Goal: Complete application form: Complete application form

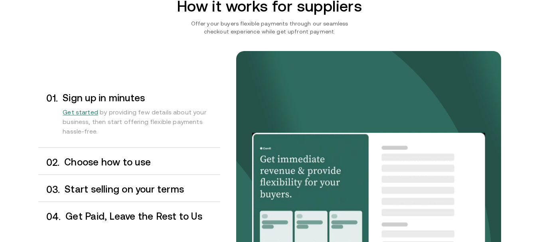
scroll to position [651, 0]
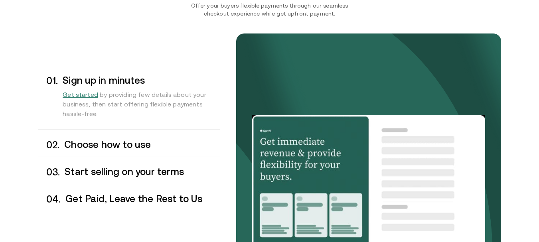
click at [98, 149] on h3 "Choose how to use" at bounding box center [141, 145] width 155 height 10
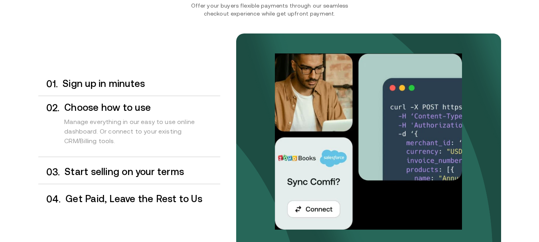
scroll to position [744, 0]
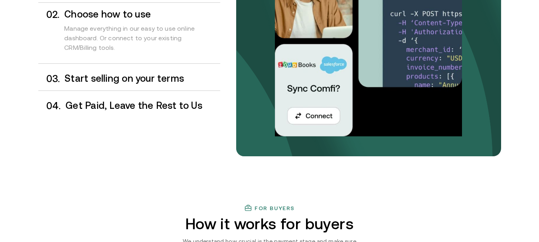
click at [121, 80] on h3 "Start selling on your terms" at bounding box center [142, 78] width 155 height 10
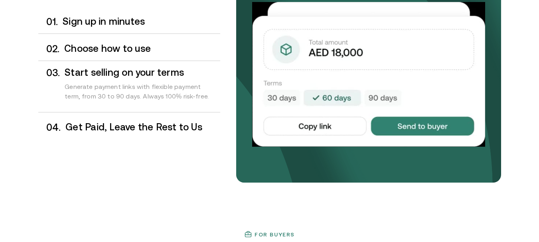
scroll to position [749, 0]
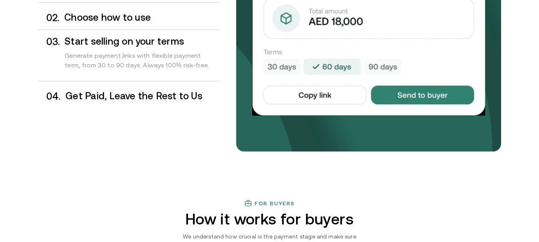
click at [124, 97] on h3 "Get Paid, Leave the Rest to Us" at bounding box center [142, 96] width 154 height 10
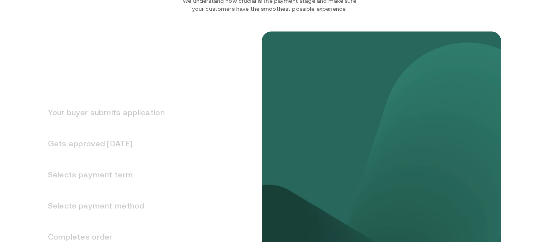
scroll to position [1014, 0]
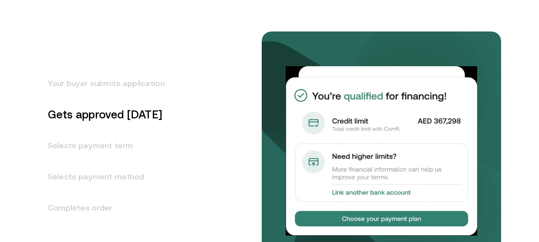
click at [148, 80] on h3 "Your buyer submits application" at bounding box center [101, 83] width 126 height 31
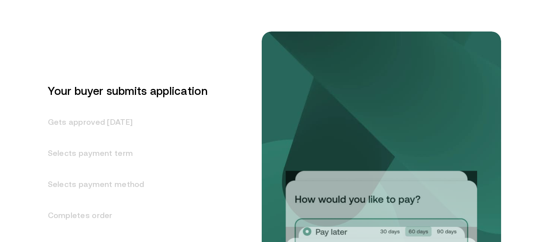
scroll to position [976, 0]
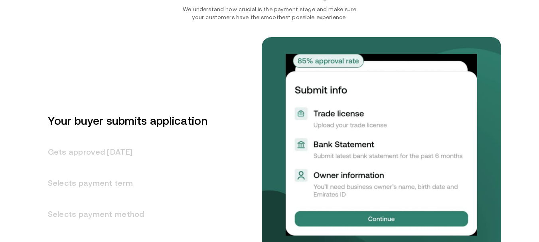
click at [126, 123] on h3 "Your buyer submits application" at bounding box center [122, 120] width 169 height 31
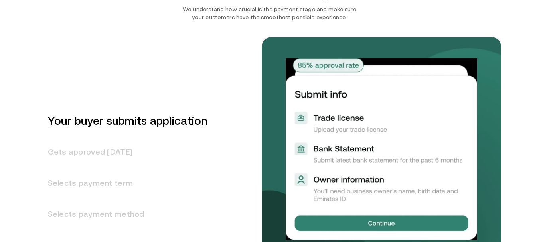
click at [116, 151] on h3 "Gets approved [DATE]" at bounding box center [122, 151] width 169 height 31
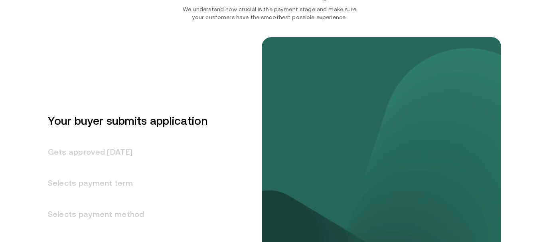
scroll to position [1007, 0]
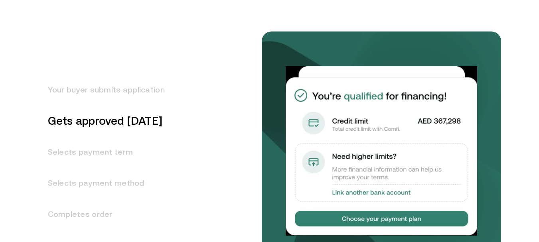
click at [111, 157] on h3 "Selects payment term" at bounding box center [101, 151] width 126 height 31
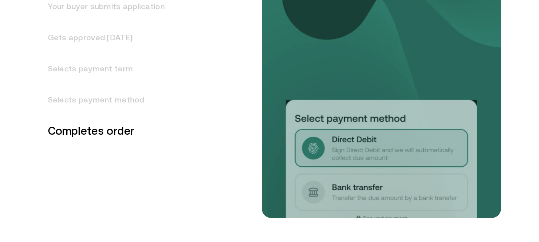
scroll to position [1131, 0]
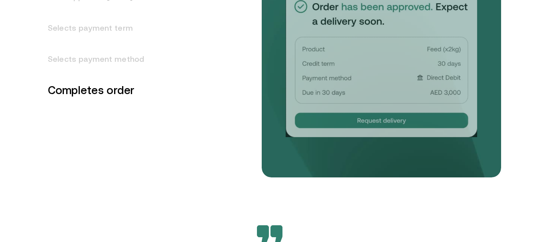
click at [122, 58] on h3 "Selects payment method" at bounding box center [101, 58] width 126 height 31
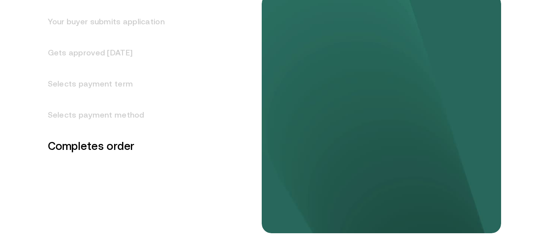
scroll to position [1070, 0]
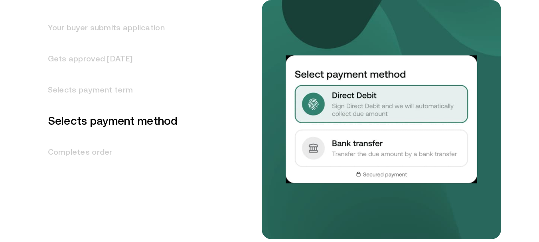
click at [101, 157] on h3 "Completes order" at bounding box center [108, 151] width 140 height 31
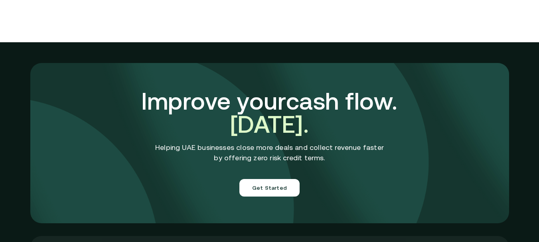
scroll to position [2775, 0]
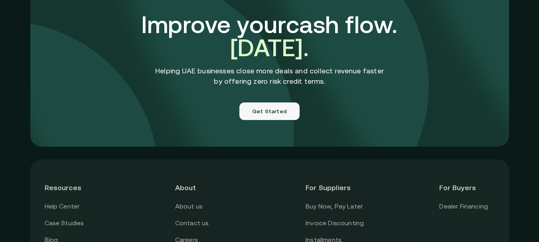
click at [283, 102] on button "Get Started" at bounding box center [269, 111] width 60 height 18
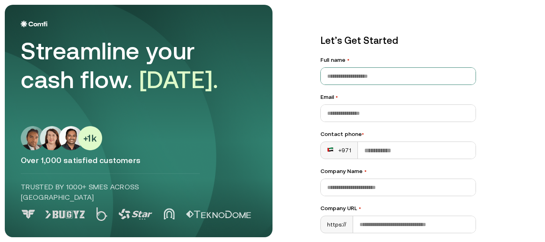
click at [402, 77] on input "Full name •" at bounding box center [398, 76] width 155 height 17
type input "**********"
click at [427, 104] on div "Email •" at bounding box center [397, 107] width 155 height 29
click at [425, 105] on input "Email •" at bounding box center [398, 113] width 155 height 17
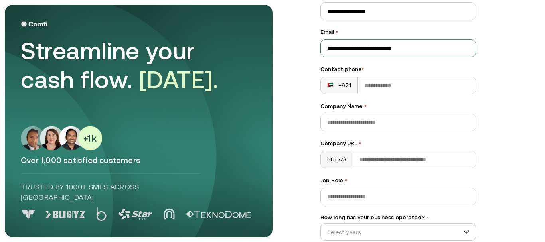
scroll to position [93, 0]
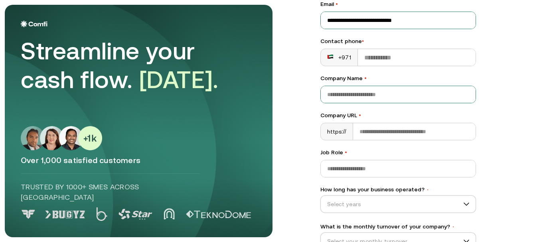
type input "**********"
click at [432, 90] on input "Company Name •" at bounding box center [398, 94] width 155 height 17
click at [426, 54] on input "Contact phone •" at bounding box center [417, 57] width 118 height 17
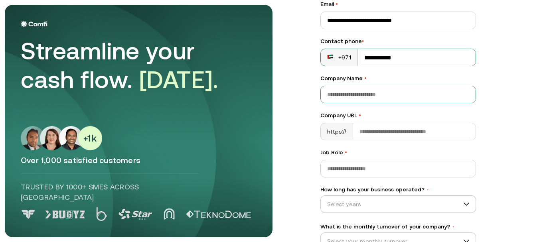
type input "**********"
click at [399, 86] on div at bounding box center [397, 95] width 155 height 18
click at [467, 94] on input "Company Name •" at bounding box center [398, 94] width 155 height 17
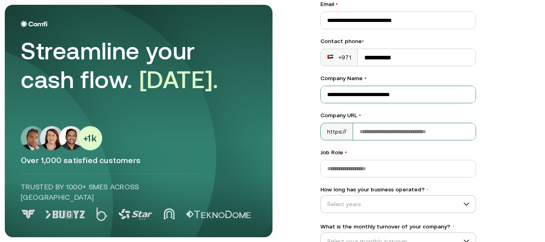
type input "**********"
click at [397, 133] on input "Company URL •" at bounding box center [414, 131] width 122 height 17
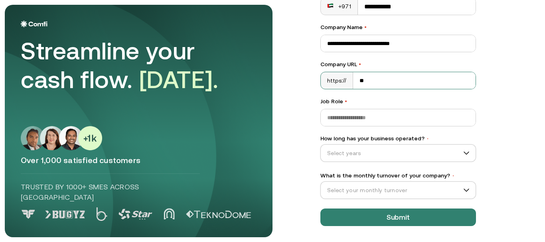
type input "*"
type input "**"
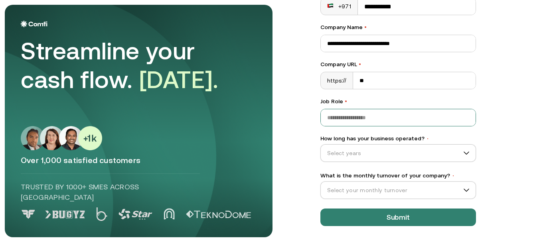
click at [346, 119] on input "Job Role •" at bounding box center [398, 117] width 155 height 17
type input "*"
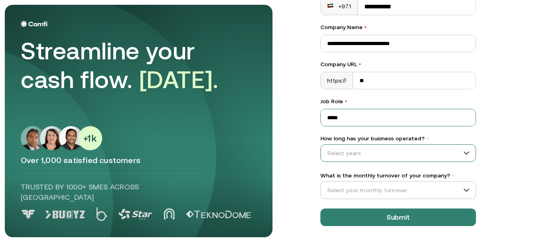
type input "*****"
click at [414, 153] on input "How long has your business operated? •" at bounding box center [394, 153] width 147 height 12
click at [358, 155] on input "How long has your business operated? •" at bounding box center [394, 153] width 147 height 12
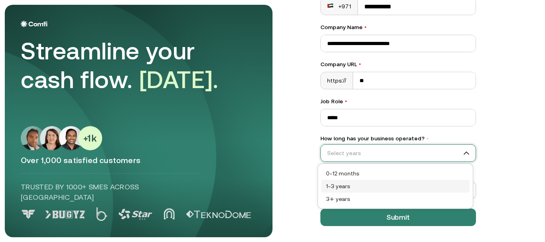
click at [341, 188] on div "1–3 years" at bounding box center [395, 186] width 139 height 9
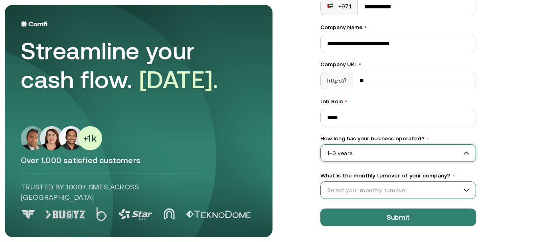
click at [377, 193] on input "What is the monthly turnover of your company? •" at bounding box center [394, 190] width 147 height 12
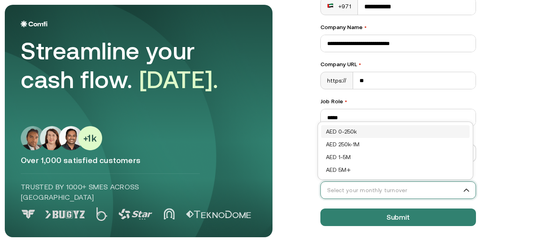
click at [380, 133] on div "AED 0-250k" at bounding box center [395, 131] width 139 height 9
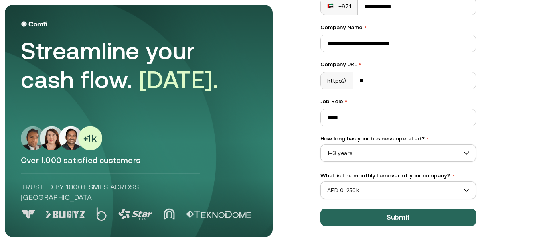
click at [381, 222] on button "Submit" at bounding box center [397, 217] width 155 height 18
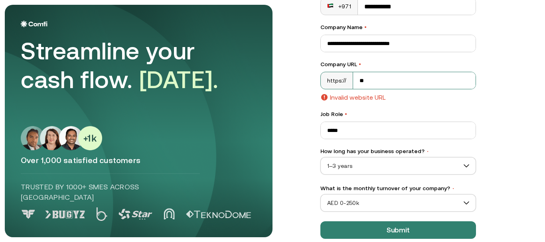
click at [368, 83] on input "**" at bounding box center [414, 80] width 122 height 17
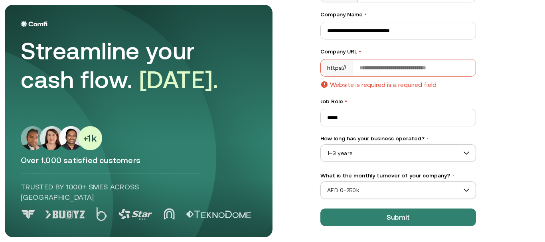
scroll to position [0, 0]
